Goal: Task Accomplishment & Management: Manage account settings

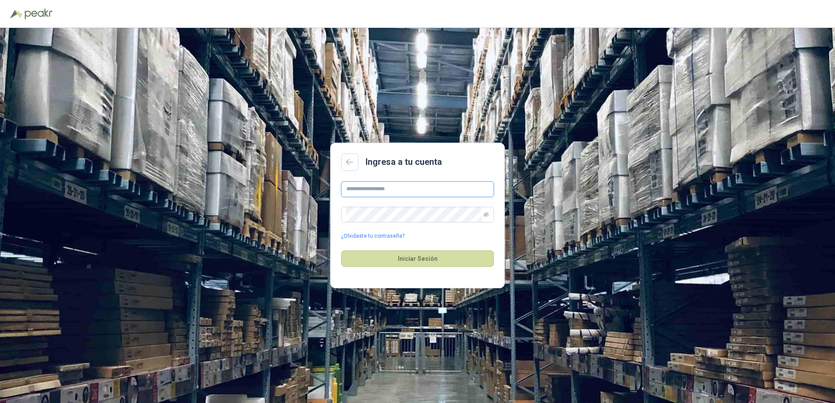
click at [399, 183] on input "text" at bounding box center [417, 190] width 153 height 16
type input "**********"
click at [392, 239] on link "¿Olvidaste tu contraseña?" at bounding box center [372, 236] width 63 height 8
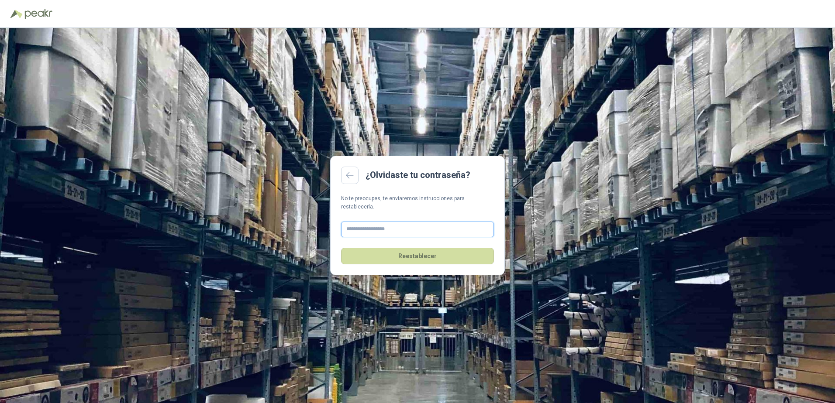
click at [398, 225] on input "text" at bounding box center [417, 230] width 153 height 16
type input "**********"
drag, startPoint x: 397, startPoint y: 229, endPoint x: 390, endPoint y: 258, distance: 30.2
click at [390, 258] on button "Reestablecer" at bounding box center [417, 256] width 153 height 17
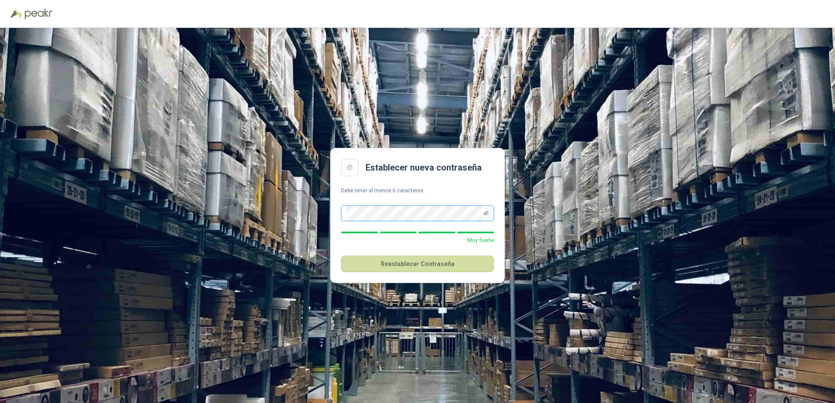
click at [487, 213] on icon "eye-invisible" at bounding box center [485, 213] width 5 height 5
click at [445, 265] on button "Reestablecer Contraseña" at bounding box center [417, 264] width 153 height 17
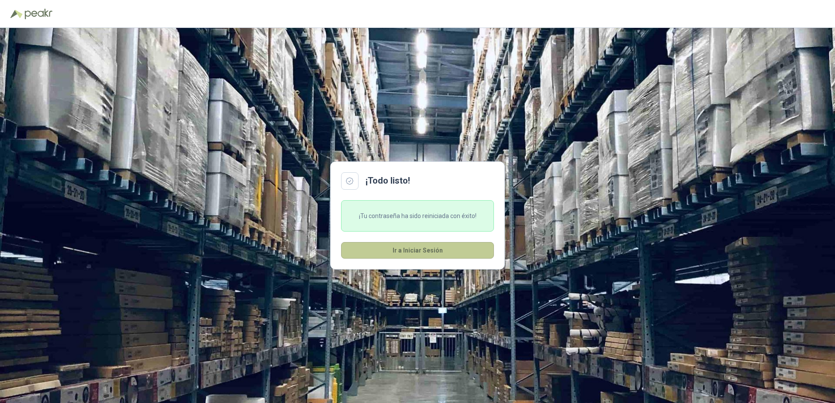
click at [442, 257] on button "Ir a Iniciar Sesión" at bounding box center [417, 250] width 153 height 17
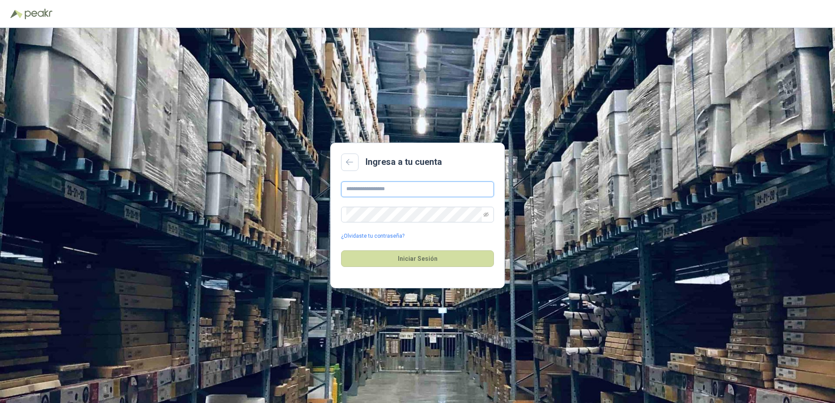
click at [433, 190] on input "text" at bounding box center [417, 190] width 153 height 16
type input "**********"
click at [341, 251] on button "Iniciar Sesión" at bounding box center [417, 259] width 153 height 17
click at [488, 216] on icon "eye-invisible" at bounding box center [485, 214] width 5 height 5
click at [341, 251] on button "Iniciar Sesión" at bounding box center [417, 259] width 153 height 17
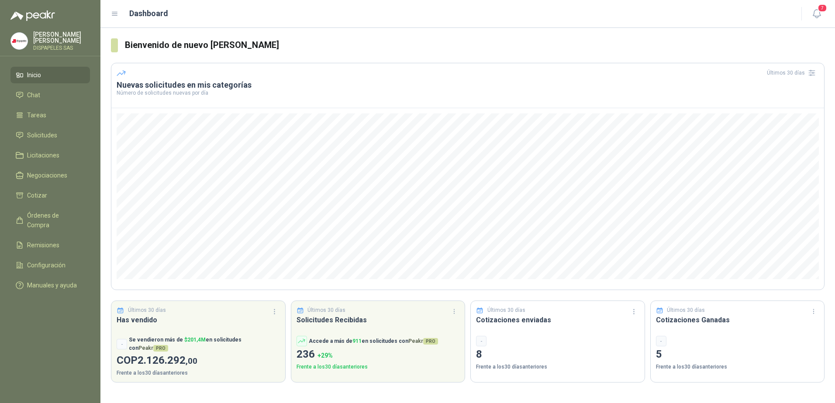
click at [41, 203] on ul "Inicio Chat Tareas Solicitudes Licitaciones Negociaciones Cotizar Órdenes de Co…" at bounding box center [50, 182] width 100 height 231
click at [43, 191] on span "Cotizar" at bounding box center [37, 196] width 20 height 10
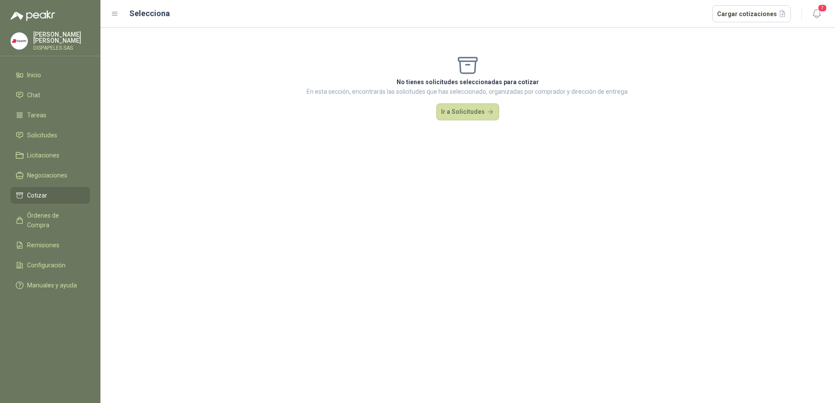
click at [457, 124] on div "No tienes solicitudes seleccionadas para cotizar En esta sección, encontrarás l…" at bounding box center [467, 87] width 734 height 119
click at [459, 113] on button "Ir a Solicitudes" at bounding box center [467, 111] width 63 height 17
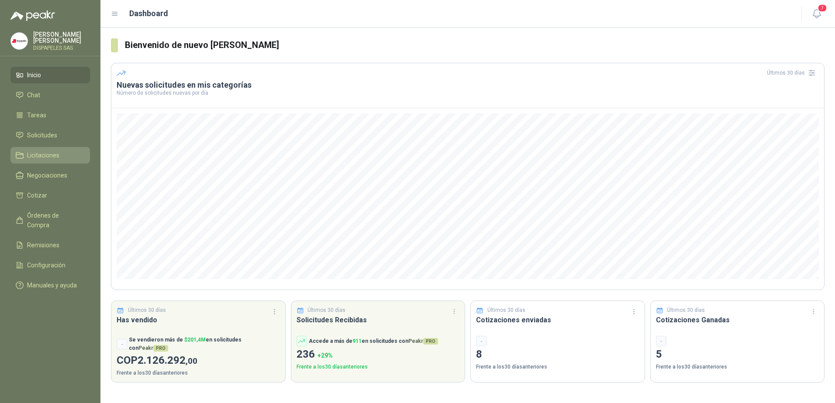
click at [45, 152] on span "Licitaciones" at bounding box center [43, 156] width 32 height 10
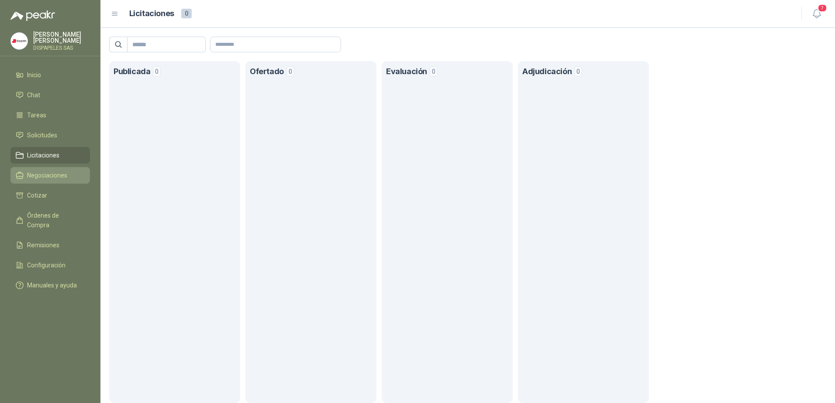
click at [42, 171] on span "Negociaciones" at bounding box center [47, 176] width 40 height 10
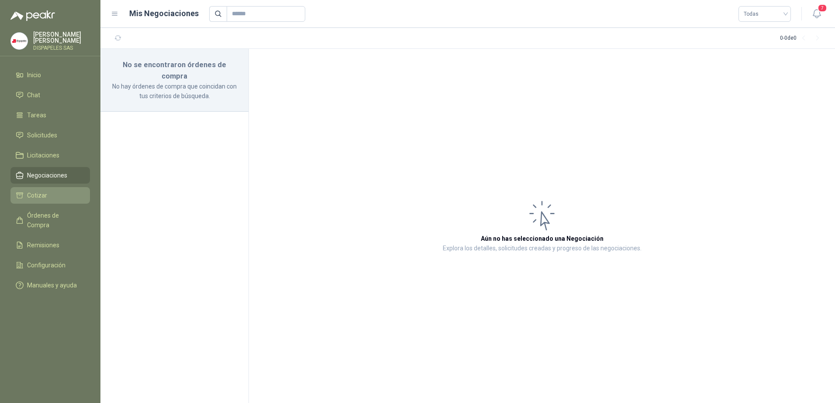
click at [42, 194] on span "Cotizar" at bounding box center [37, 196] width 20 height 10
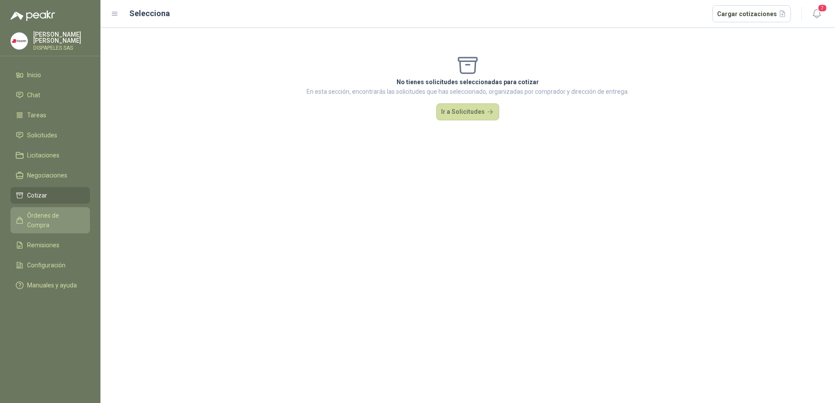
click at [42, 212] on span "Órdenes de Compra" at bounding box center [54, 220] width 55 height 19
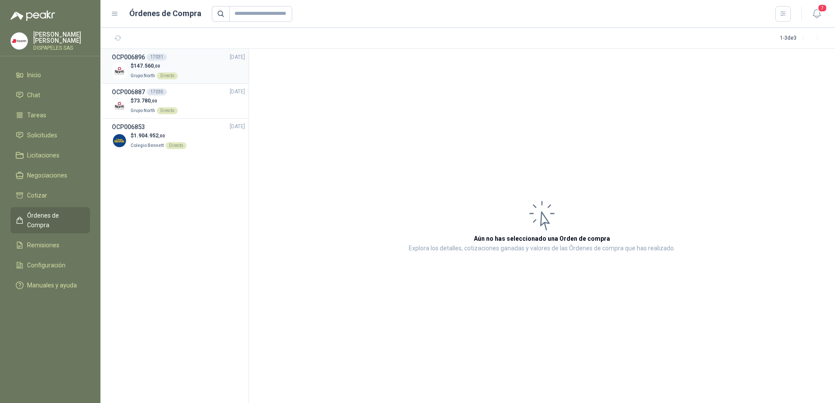
click at [201, 69] on div "$ 147.560 ,00 Grupo North Directo" at bounding box center [178, 71] width 133 height 18
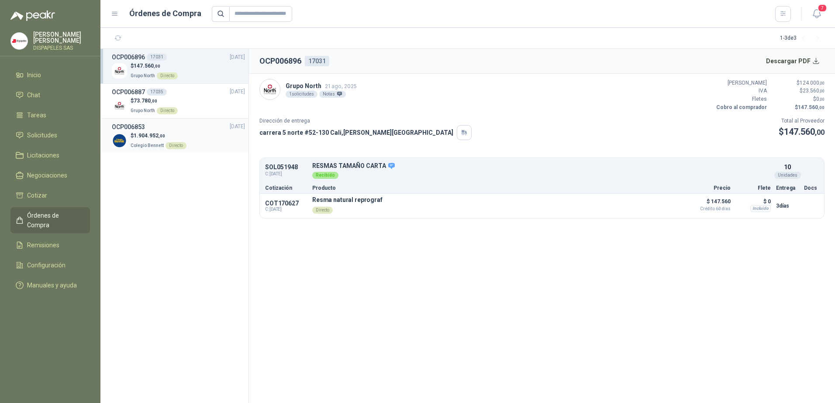
click at [129, 147] on div "$ 1.904.952 ,00 Colegio [PERSON_NAME] Directo" at bounding box center [178, 141] width 133 height 18
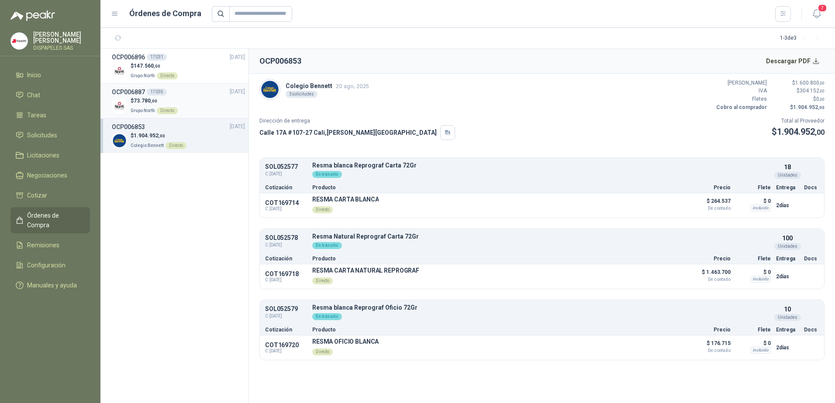
click at [158, 102] on p "$ 73.780 ,00" at bounding box center [154, 101] width 47 height 8
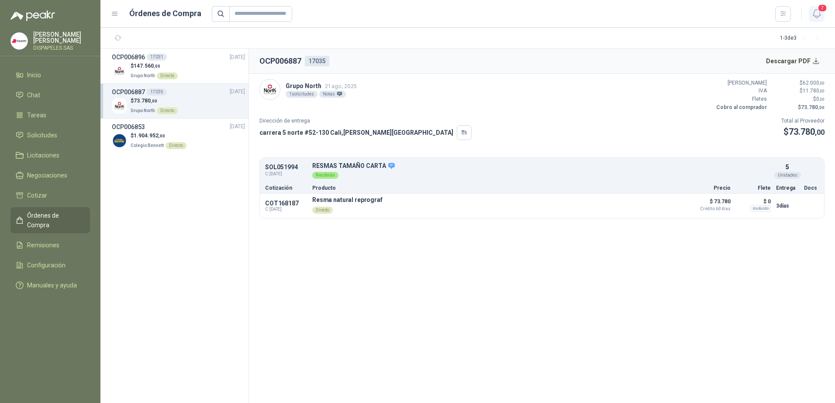
click at [822, 12] on span "7" at bounding box center [822, 8] width 10 height 8
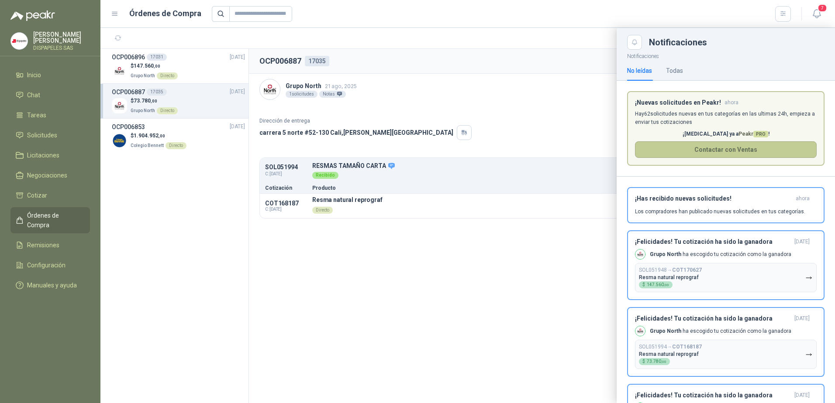
click at [694, 152] on button "Contactar con Ventas" at bounding box center [726, 149] width 182 height 17
click at [368, 251] on div at bounding box center [467, 215] width 734 height 375
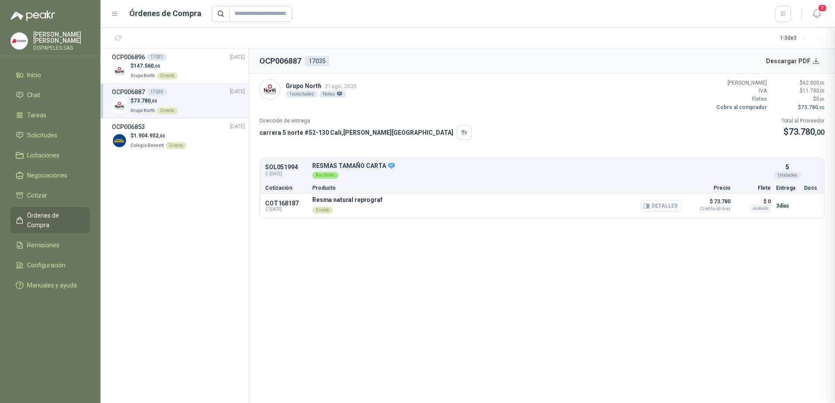
click at [370, 208] on p "Directo" at bounding box center [347, 209] width 70 height 12
drag, startPoint x: 325, startPoint y: 199, endPoint x: 295, endPoint y: 209, distance: 31.8
click at [321, 200] on p "Resma natural reprograf" at bounding box center [347, 199] width 70 height 7
drag, startPoint x: 290, startPoint y: 209, endPoint x: 274, endPoint y: 203, distance: 17.0
click at [289, 209] on span "C: [DATE]" at bounding box center [286, 209] width 42 height 5
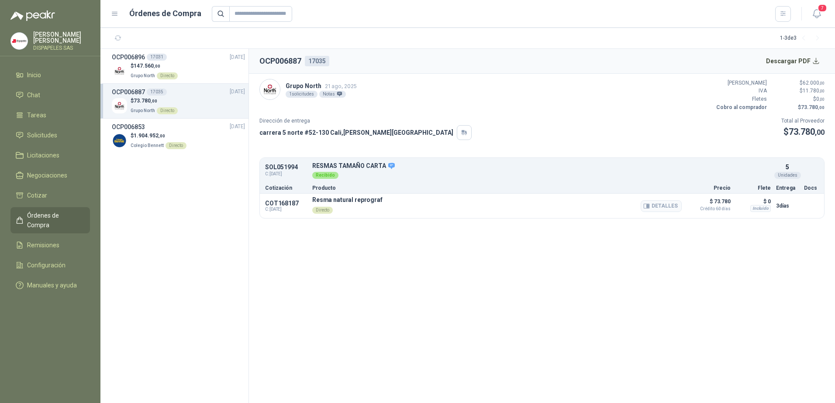
click at [272, 202] on p "COT168187" at bounding box center [286, 203] width 42 height 7
drag, startPoint x: 276, startPoint y: 201, endPoint x: 299, endPoint y: 203, distance: 22.3
click at [299, 203] on p "COT168187" at bounding box center [286, 203] width 42 height 7
click at [66, 241] on li "Remisiones" at bounding box center [50, 246] width 69 height 10
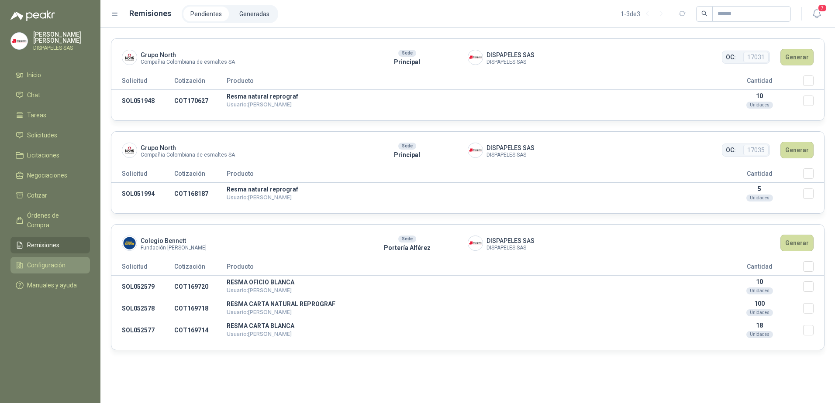
click at [61, 261] on span "Configuración" at bounding box center [46, 266] width 38 height 10
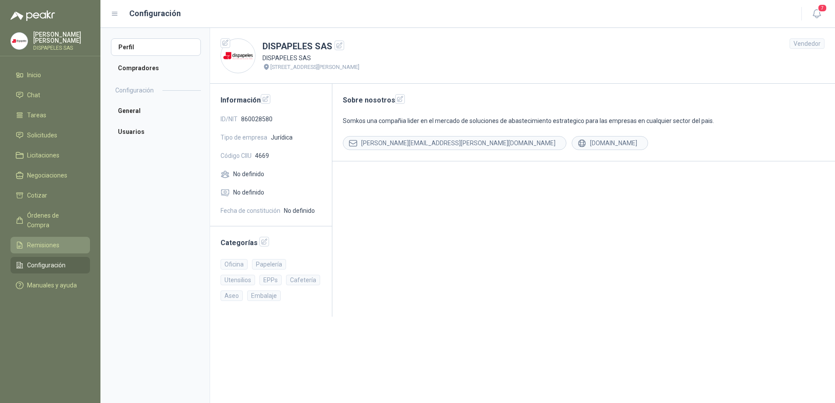
click at [50, 241] on span "Remisiones" at bounding box center [43, 246] width 32 height 10
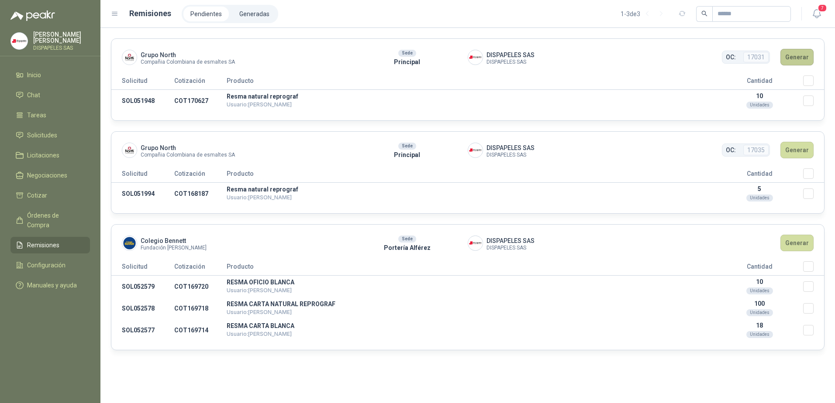
click at [808, 53] on button "Generar" at bounding box center [796, 57] width 33 height 17
click at [795, 55] on button "Generar" at bounding box center [796, 57] width 33 height 17
click at [807, 76] on div "Grupo North Compañia Colombiana de esmaltes SA Sede Principal DISPAPELES SAS DI…" at bounding box center [467, 79] width 713 height 83
click at [802, 59] on button "Generar" at bounding box center [796, 57] width 33 height 17
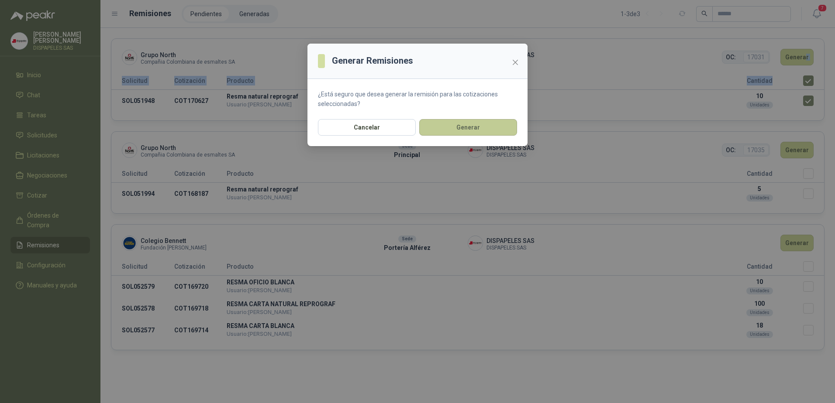
click at [445, 127] on button "Generar" at bounding box center [468, 127] width 98 height 17
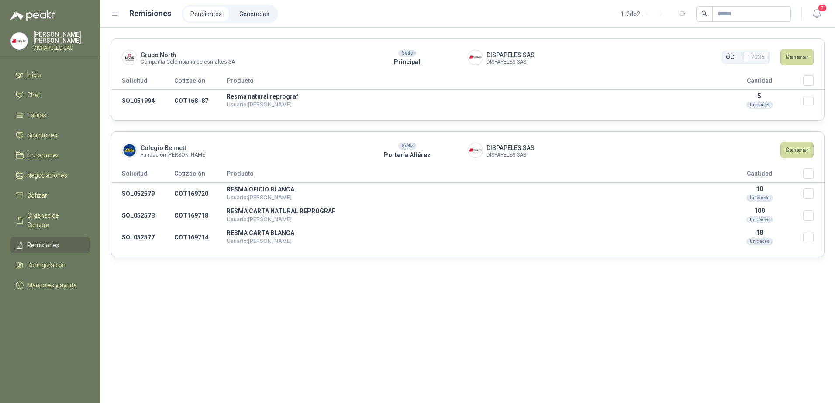
click at [564, 115] on div "Grupo North Compañia Colombiana de esmaltes SA Sede Principal DISPAPELES SAS DI…" at bounding box center [467, 79] width 713 height 83
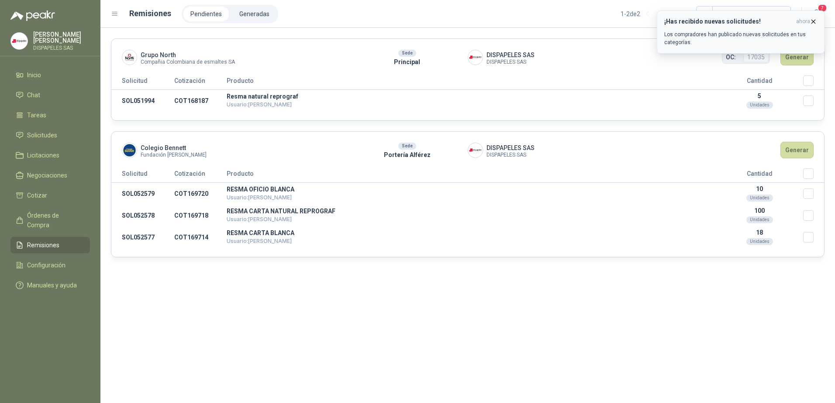
click at [732, 39] on p "Los compradores han publicado nuevas solicitudes en tus categorías." at bounding box center [740, 39] width 153 height 16
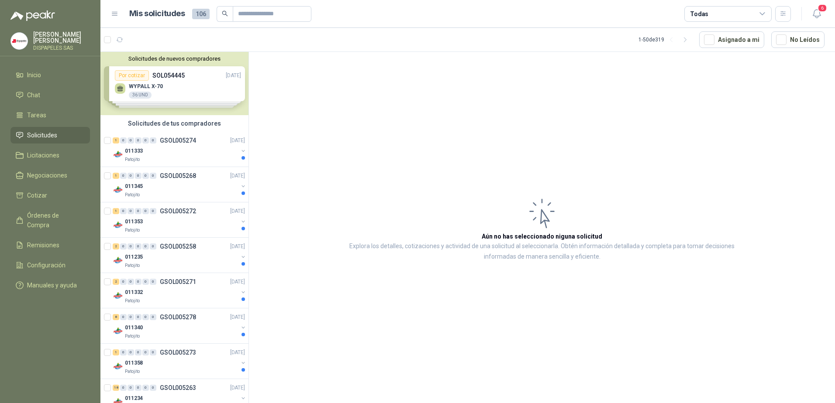
click at [173, 86] on div "Solicitudes de nuevos compradores Por cotizar SOL054445 [DATE] WYPALL X-70 36 U…" at bounding box center [174, 83] width 148 height 63
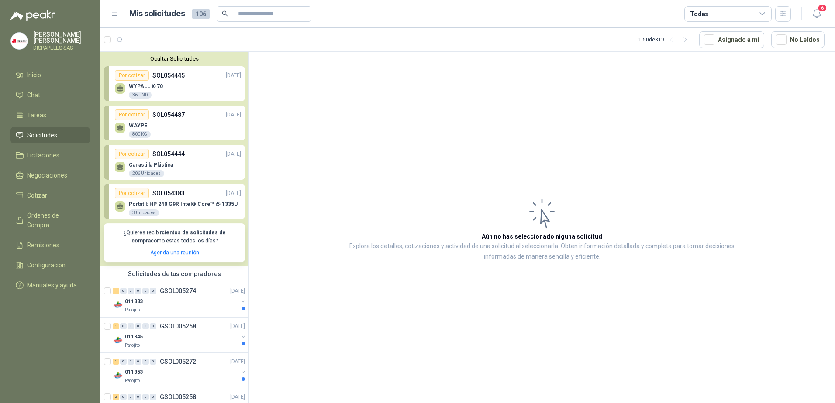
click at [173, 90] on div "WYPALL X-70 36 UND" at bounding box center [178, 90] width 126 height 18
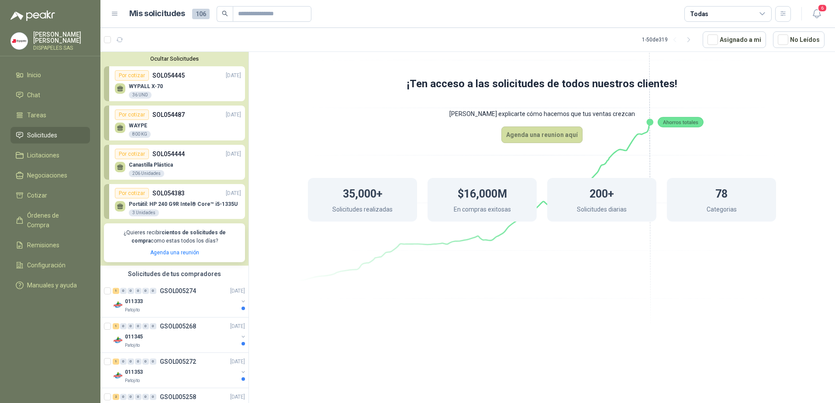
click at [174, 83] on div "WYPALL X-70 36 UND" at bounding box center [178, 90] width 126 height 18
click at [172, 294] on p "GSOL005274" at bounding box center [178, 291] width 36 height 6
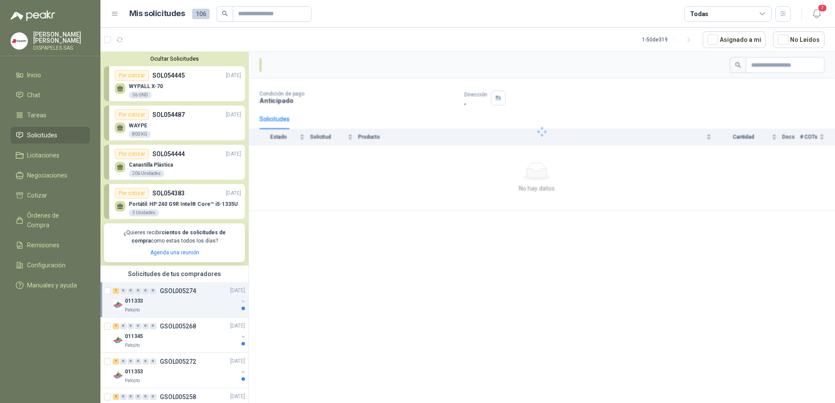
click at [240, 302] on button "button" at bounding box center [243, 301] width 7 height 7
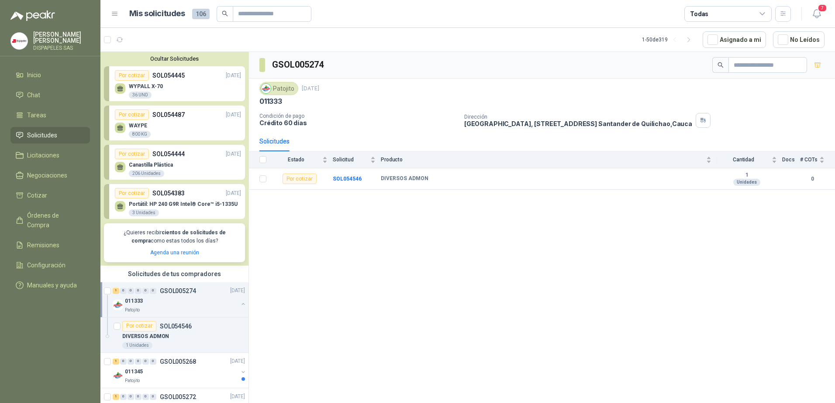
click at [240, 302] on button "button" at bounding box center [243, 304] width 7 height 7
click at [371, 180] on td "SOL054546" at bounding box center [357, 179] width 48 height 21
click at [346, 179] on b "SOL054546" at bounding box center [347, 179] width 29 height 6
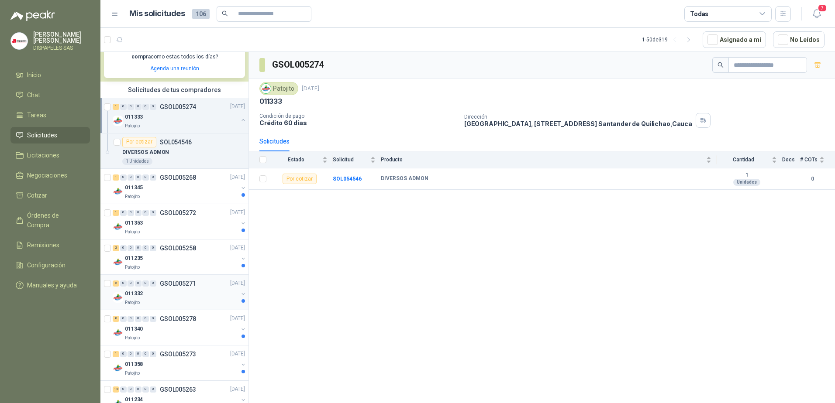
scroll to position [218, 0]
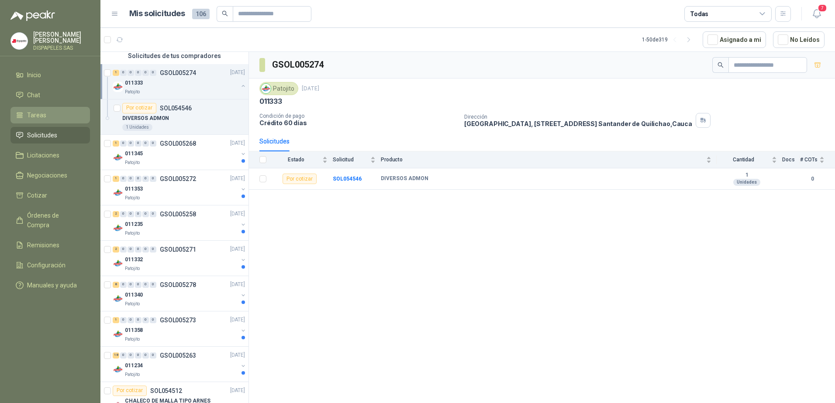
click at [35, 118] on span "Tareas" at bounding box center [36, 115] width 19 height 10
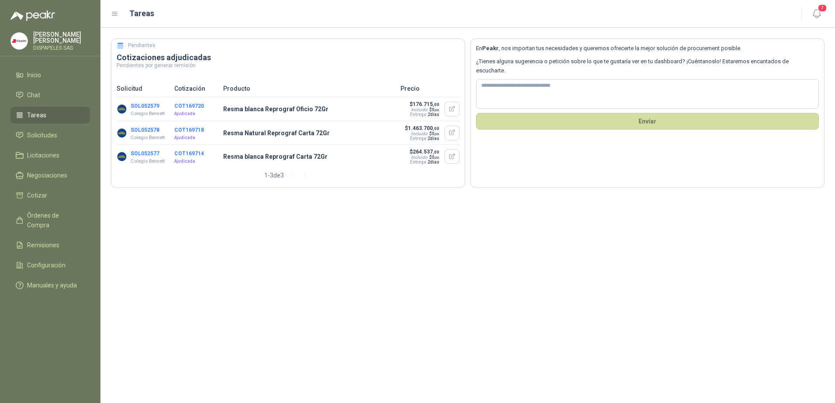
click at [144, 103] on button "SOL052579" at bounding box center [145, 106] width 29 height 6
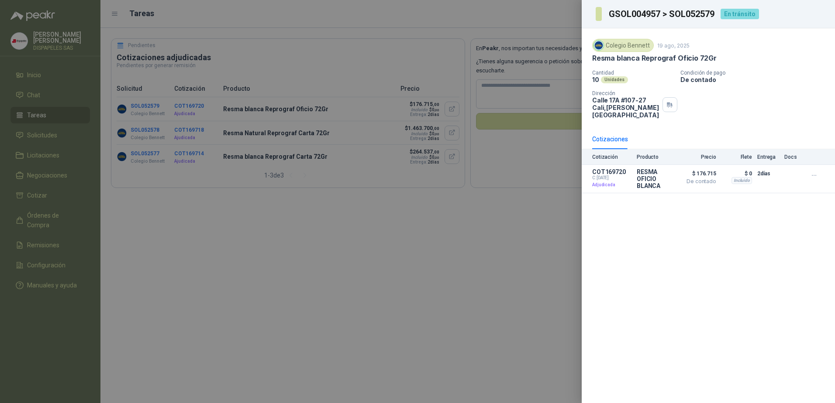
click at [208, 103] on div at bounding box center [417, 201] width 835 height 403
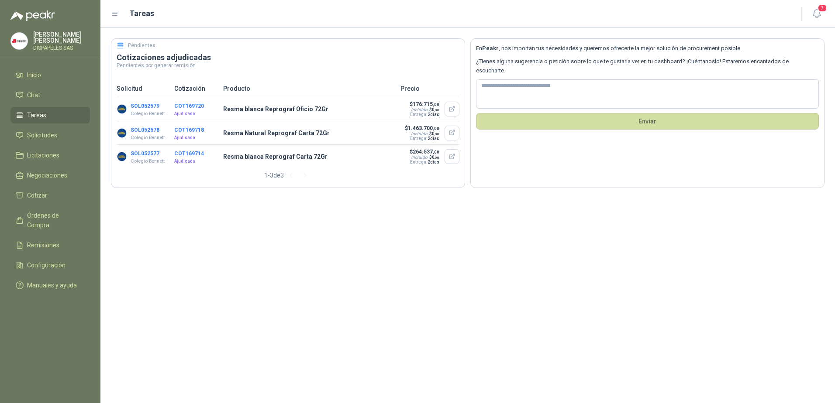
click at [193, 103] on button "COT169720" at bounding box center [189, 106] width 30 height 6
click at [192, 104] on button "COT169720" at bounding box center [189, 106] width 30 height 6
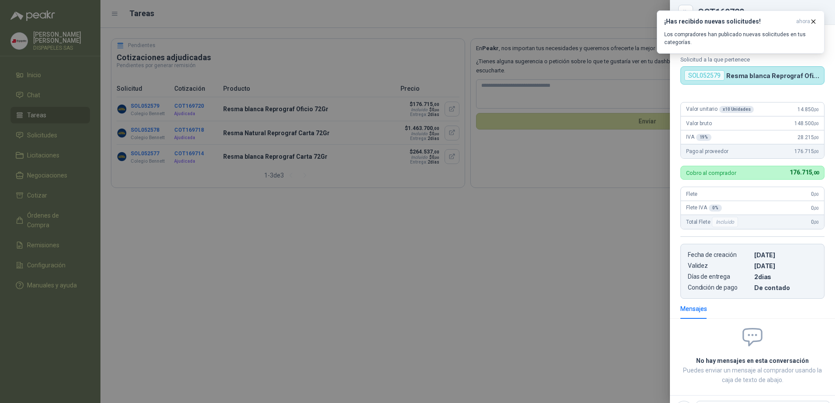
scroll to position [36, 0]
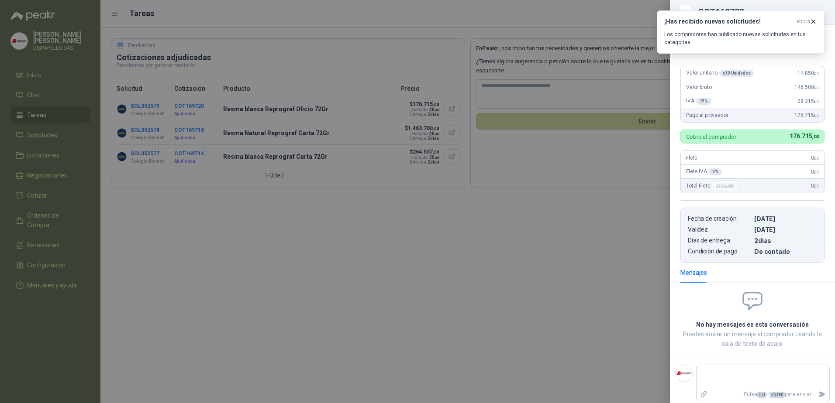
click at [781, 71] on div "Valor unitario x 10 Unidades 14.850 ,00" at bounding box center [752, 73] width 143 height 14
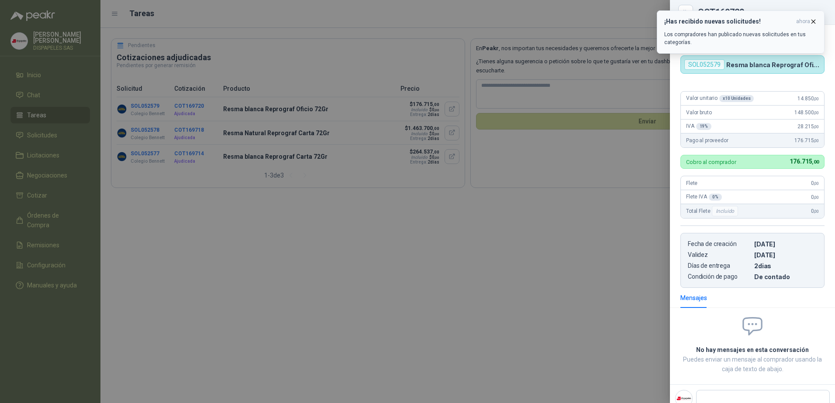
scroll to position [0, 0]
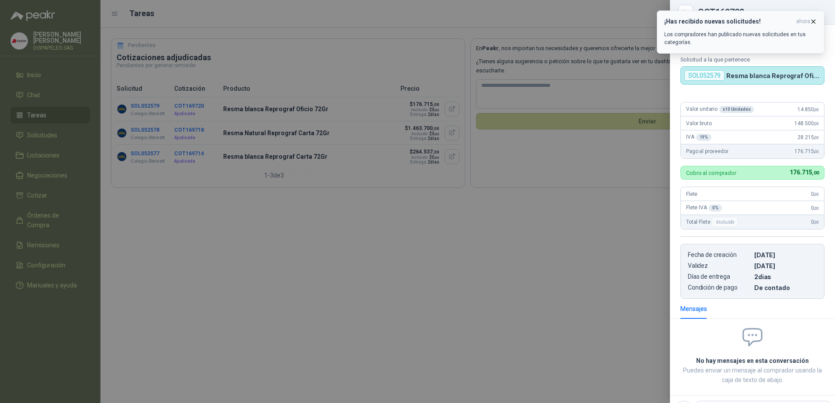
click at [809, 22] on span "ahora" at bounding box center [803, 21] width 14 height 7
